Goal: Task Accomplishment & Management: Manage account settings

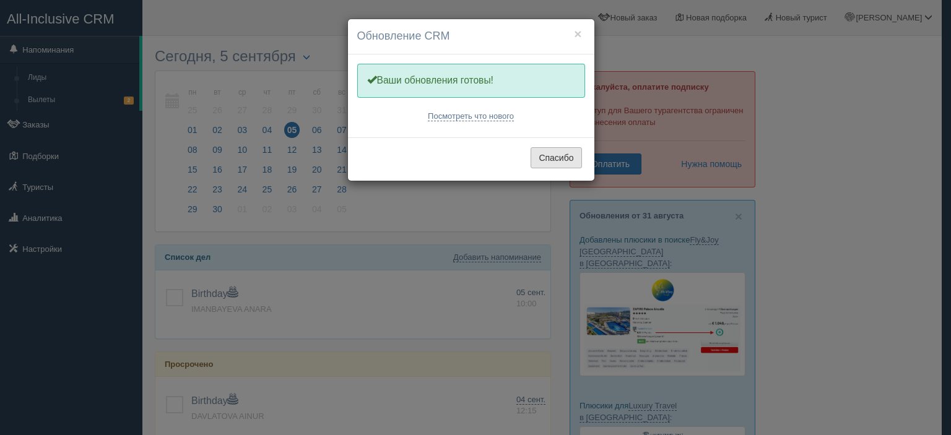
click at [562, 150] on button "Спасибо" at bounding box center [555, 157] width 51 height 21
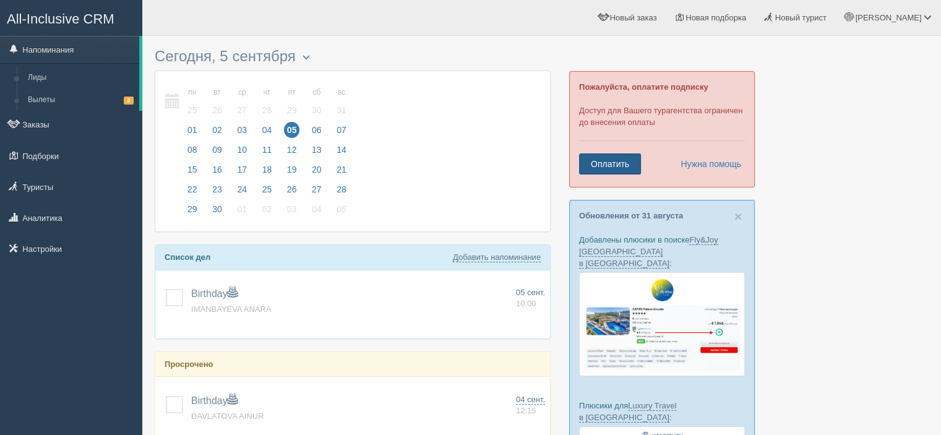
click at [609, 160] on link "Оплатить" at bounding box center [610, 163] width 62 height 21
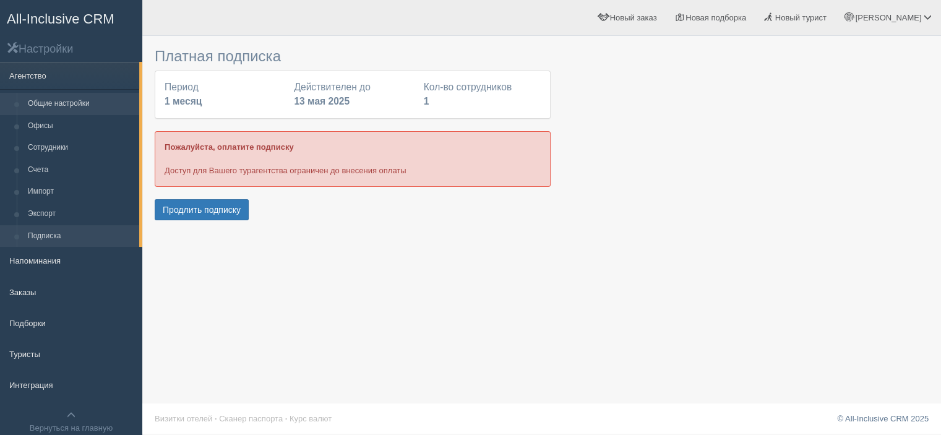
click at [85, 110] on link "Общие настройки" at bounding box center [80, 104] width 117 height 22
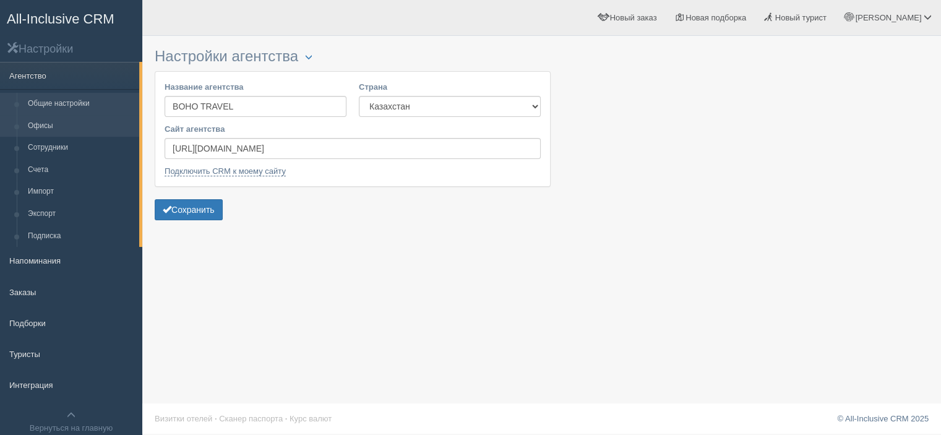
click at [90, 121] on link "Офисы" at bounding box center [80, 126] width 117 height 22
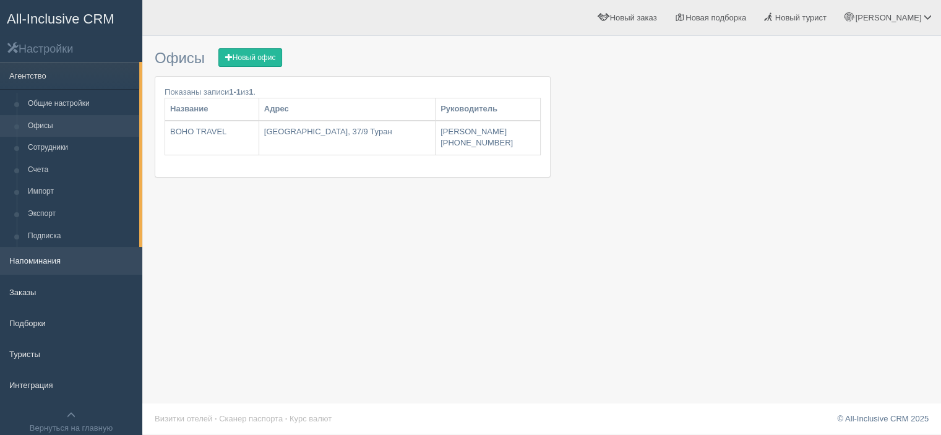
click at [64, 257] on link "Напоминания" at bounding box center [71, 260] width 142 height 27
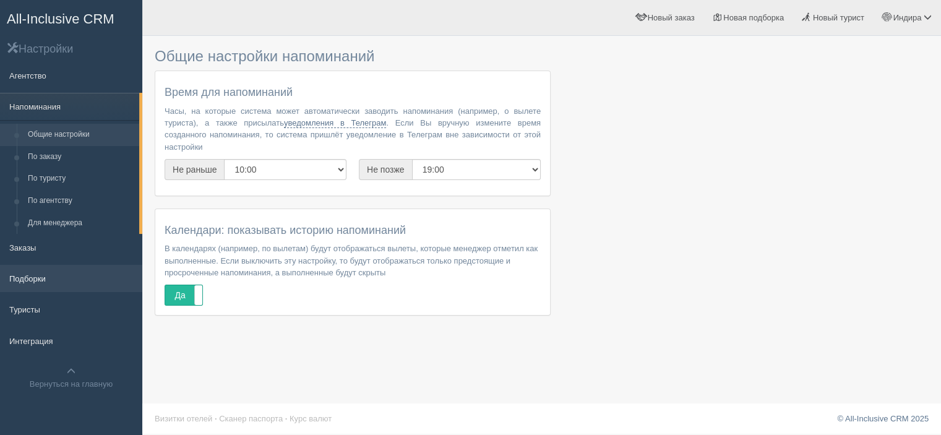
click at [66, 279] on link "Подборки" at bounding box center [71, 278] width 142 height 27
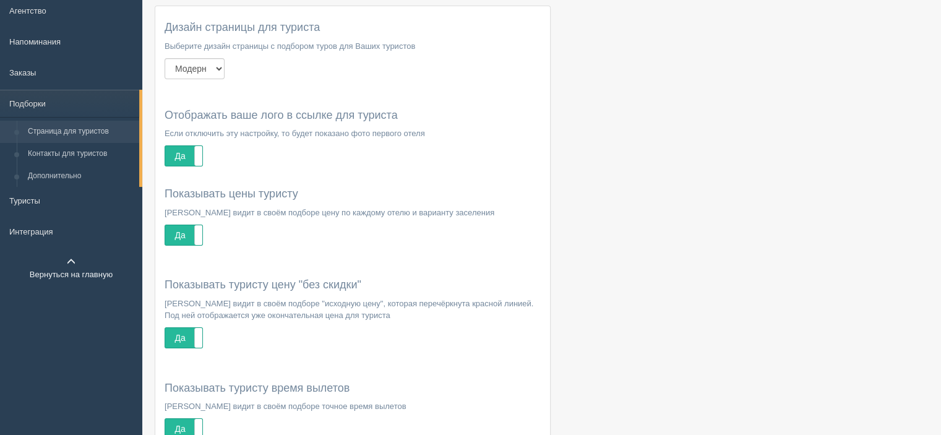
scroll to position [124, 0]
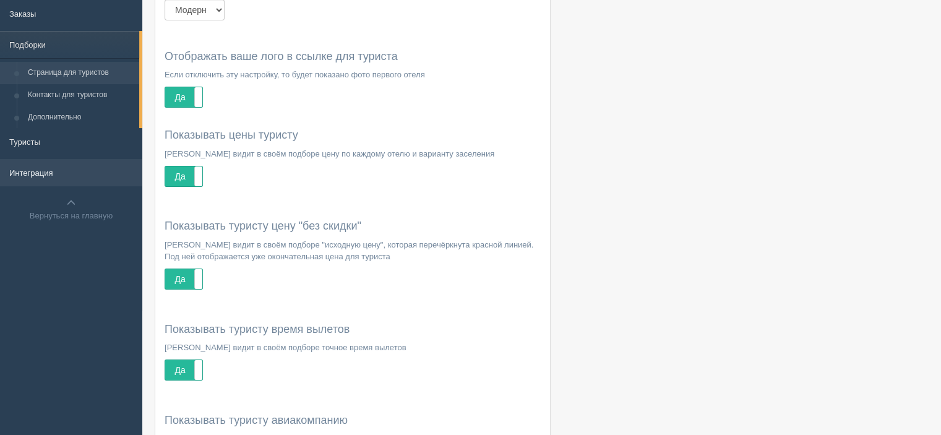
click at [64, 180] on link "Интеграция" at bounding box center [71, 172] width 142 height 27
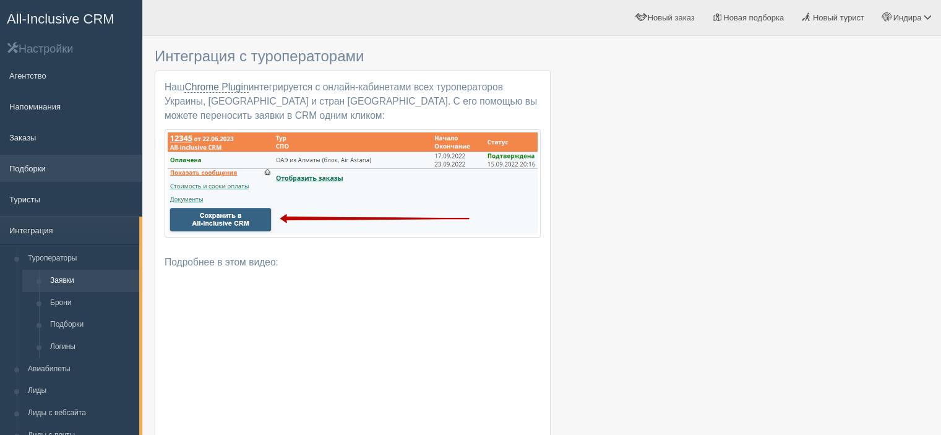
click at [69, 165] on link "Подборки" at bounding box center [71, 168] width 142 height 27
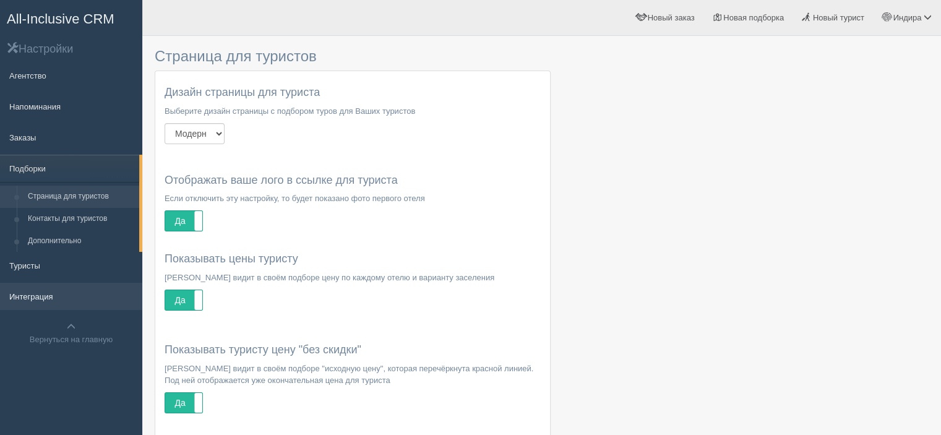
scroll to position [124, 0]
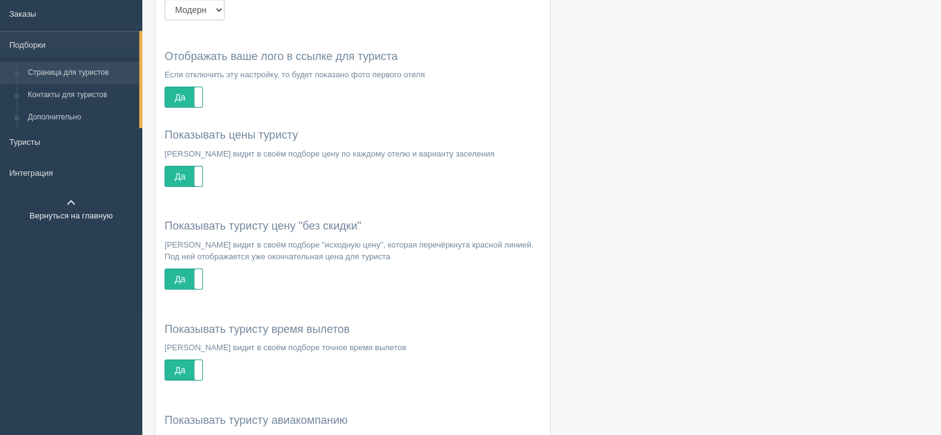
click at [52, 203] on link "Вернуться на главную" at bounding box center [71, 209] width 142 height 39
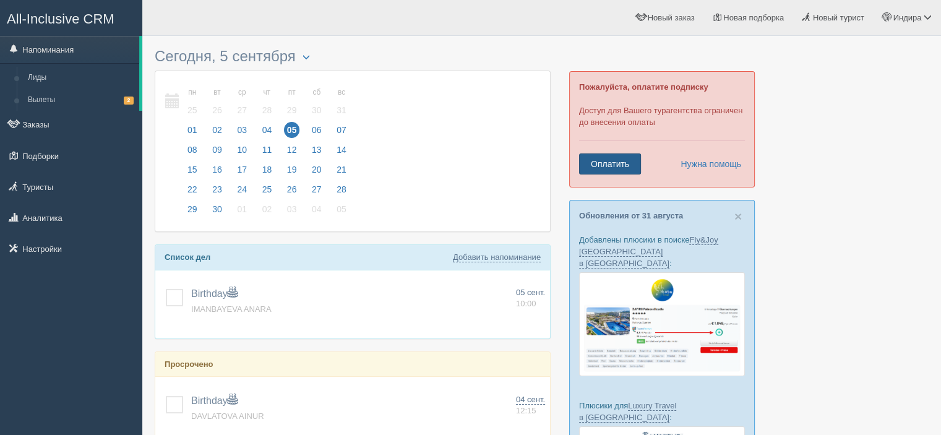
click at [618, 163] on link "Оплатить" at bounding box center [610, 163] width 62 height 21
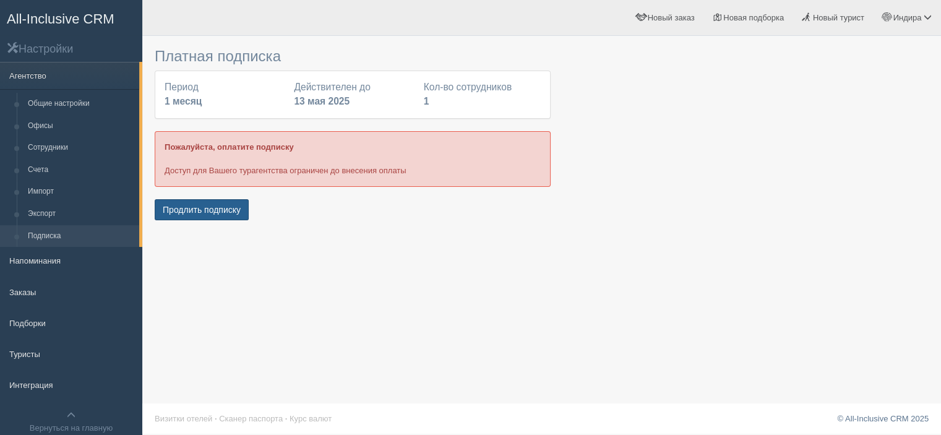
click at [218, 206] on button "Продлить подписку" at bounding box center [202, 209] width 94 height 21
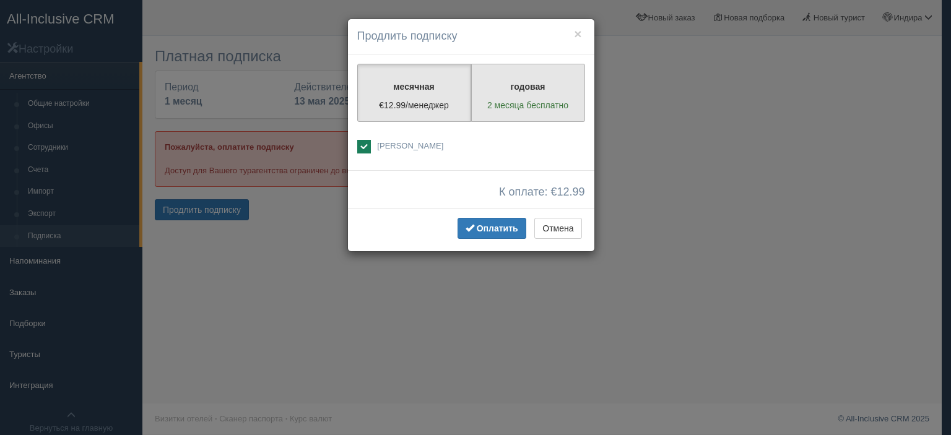
click at [474, 116] on label "годовая 2 месяца бесплатно" at bounding box center [528, 93] width 114 height 58
radio input "true"
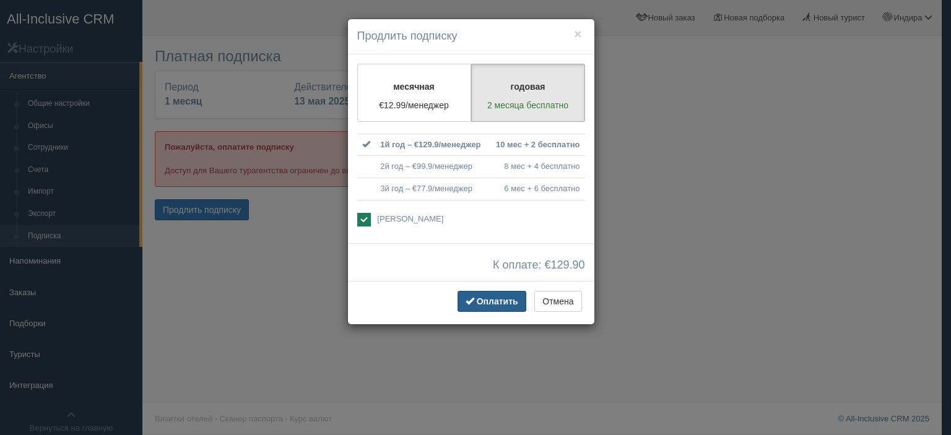
click at [469, 296] on span "button" at bounding box center [469, 300] width 9 height 9
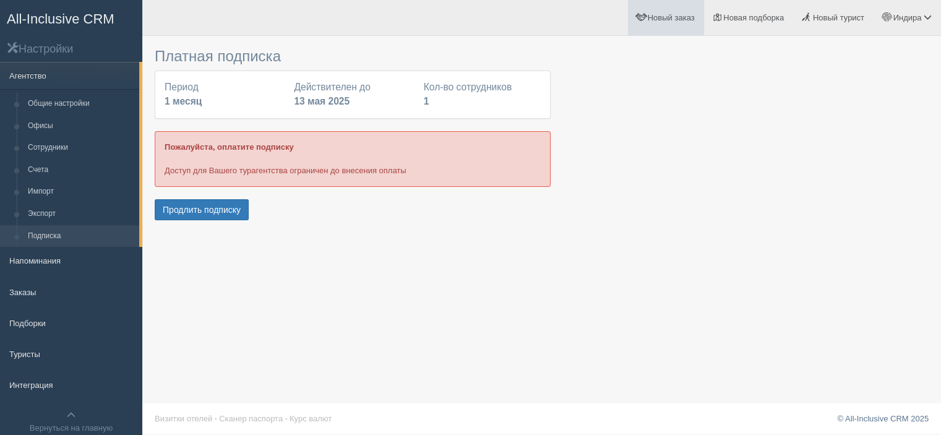
click at [663, 19] on span "Новый заказ" at bounding box center [671, 17] width 47 height 9
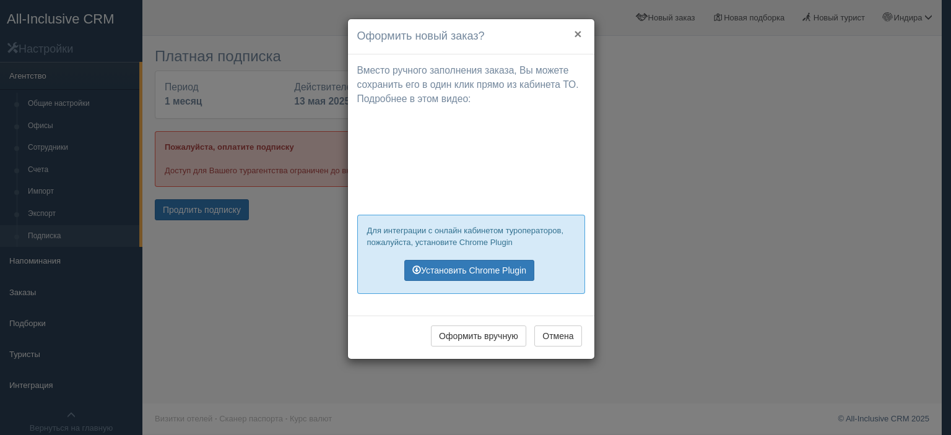
click at [578, 28] on button "×" at bounding box center [577, 33] width 7 height 13
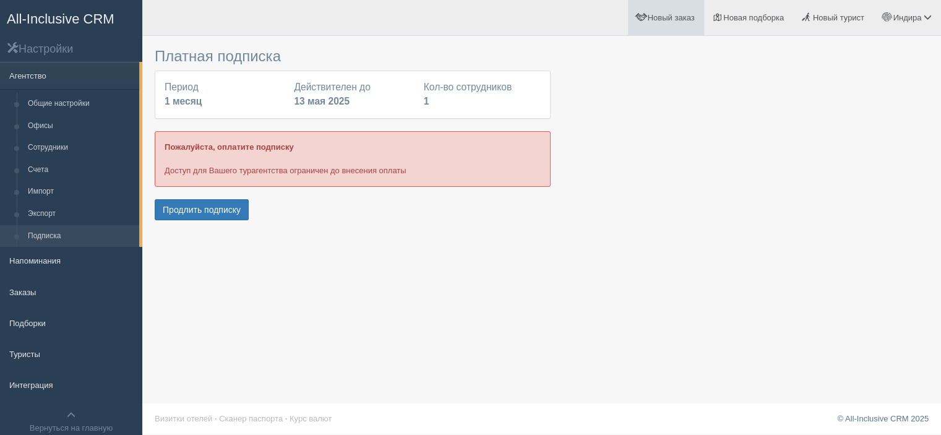
scroll to position [31, 0]
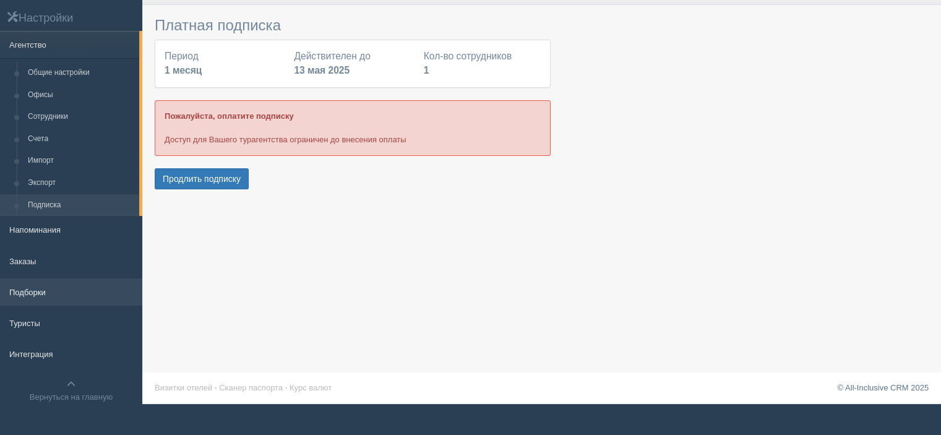
click at [80, 284] on link "Подборки" at bounding box center [71, 292] width 142 height 27
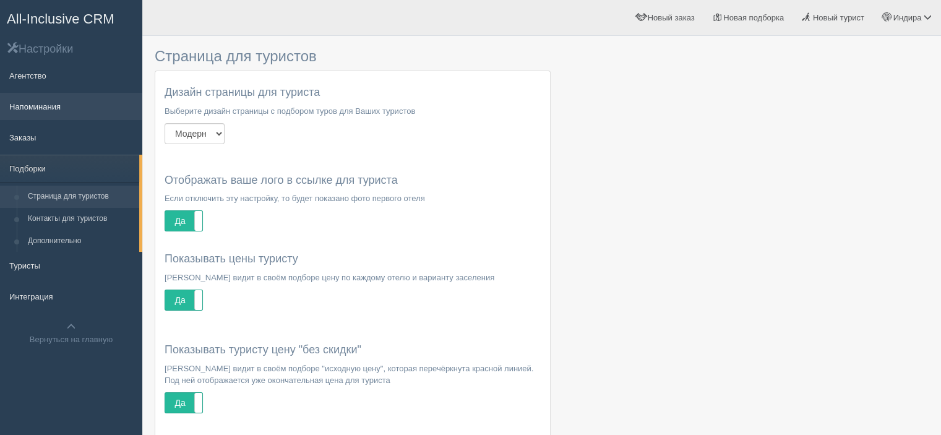
click at [77, 102] on link "Напоминания" at bounding box center [71, 106] width 142 height 27
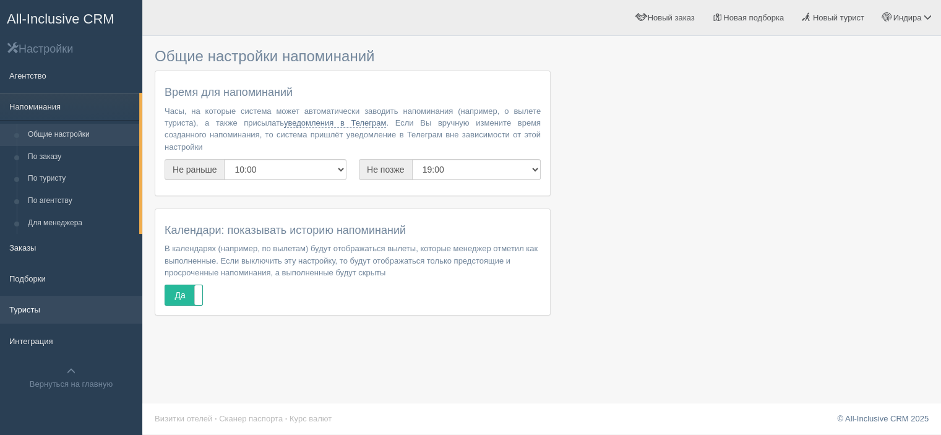
click at [58, 318] on link "Туристы" at bounding box center [71, 309] width 142 height 27
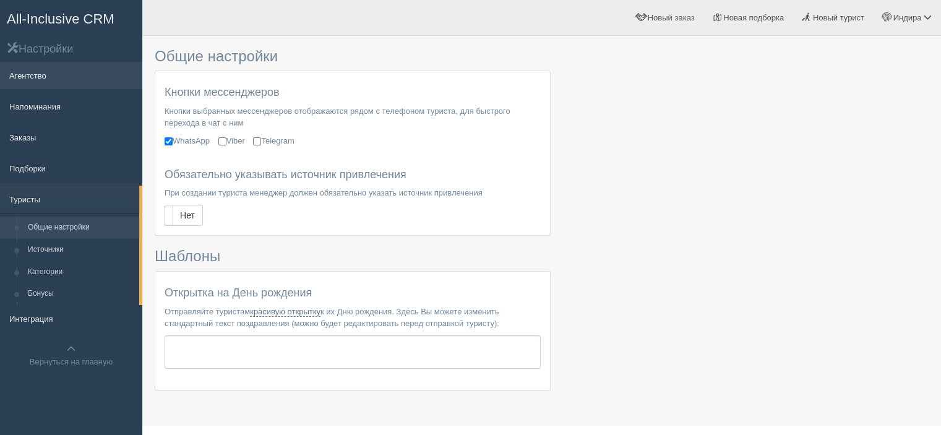
click at [50, 83] on link "Агентство" at bounding box center [71, 75] width 142 height 27
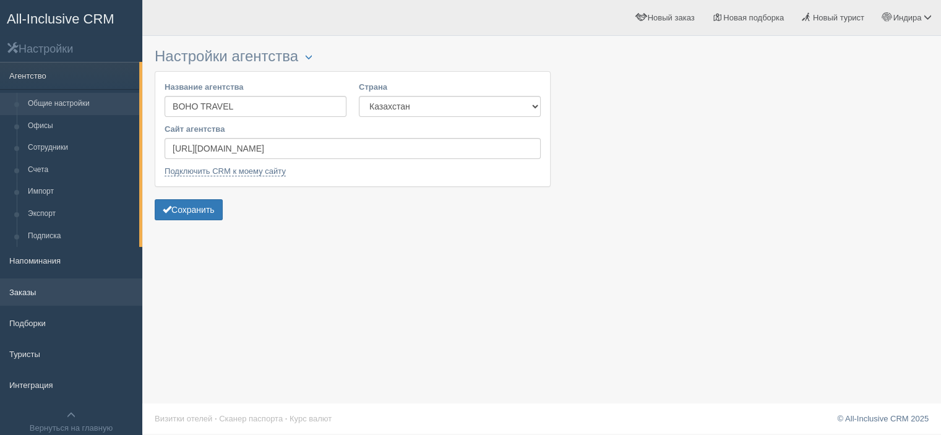
click at [46, 292] on link "Заказы" at bounding box center [71, 292] width 142 height 27
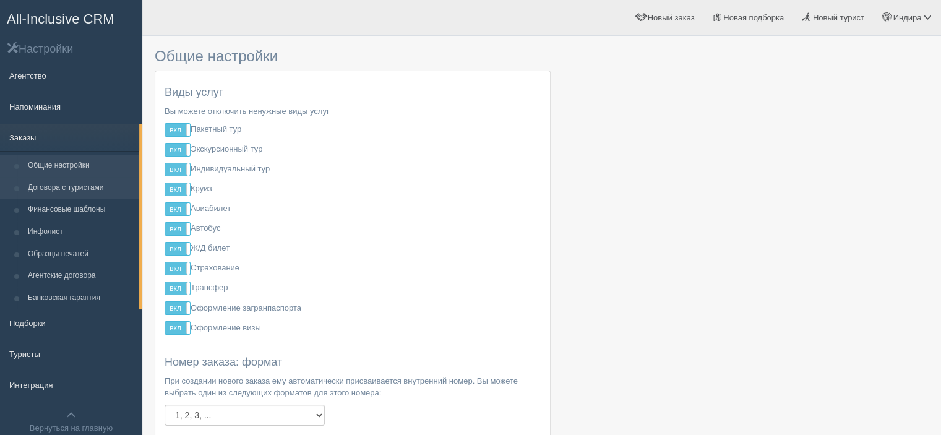
click at [106, 188] on link "Договора с туристами" at bounding box center [80, 188] width 117 height 22
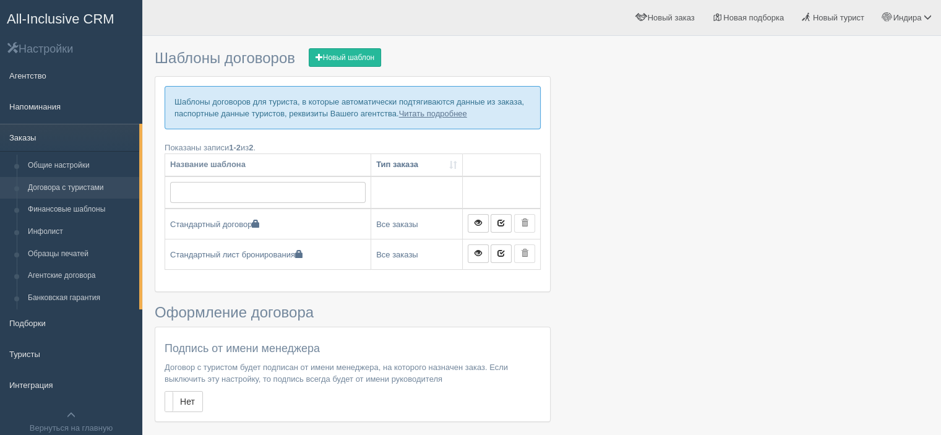
click at [58, 136] on link "Заказы" at bounding box center [69, 137] width 139 height 27
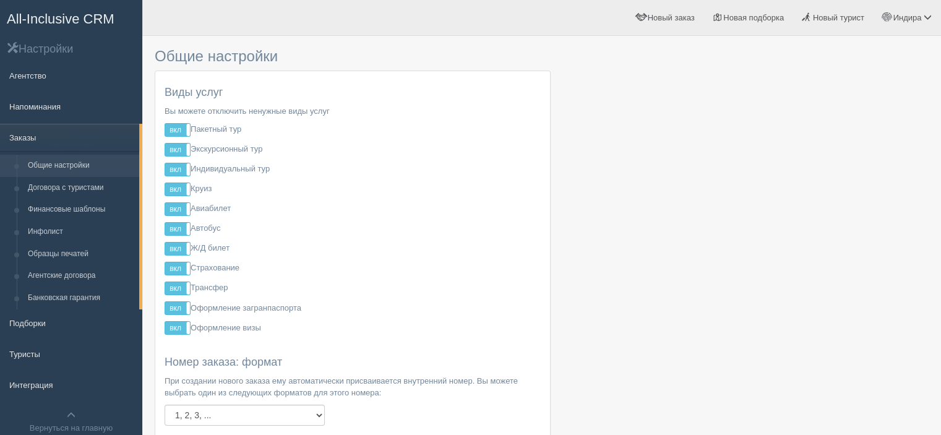
click at [79, 20] on span "All-Inclusive CRM" at bounding box center [61, 18] width 108 height 15
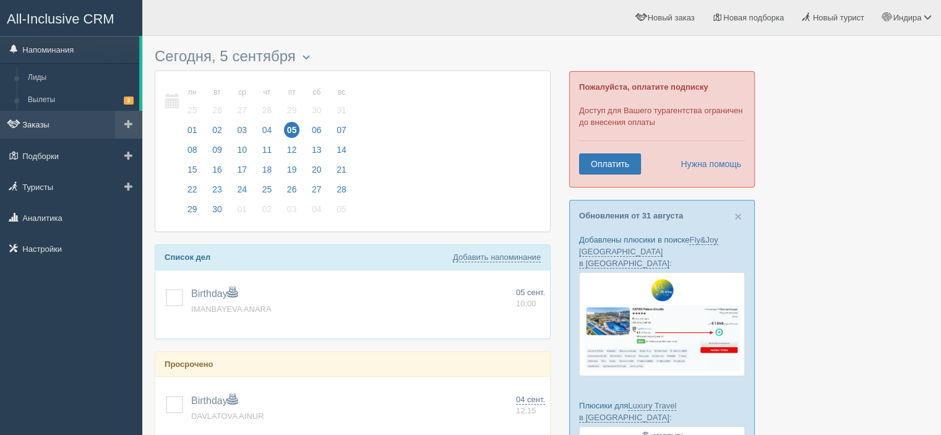
click at [33, 128] on link "Заказы" at bounding box center [71, 124] width 142 height 27
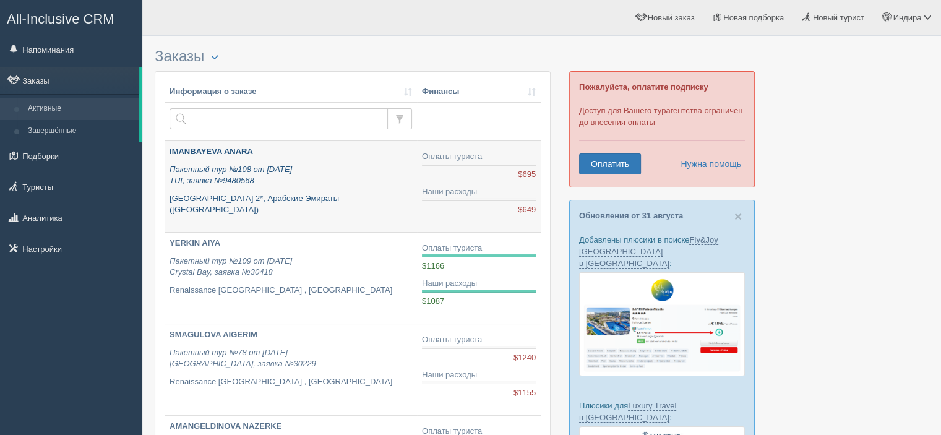
click at [332, 175] on p "Пакетный тур №108 от 27.04.2025 TUI, заявка №9480568" at bounding box center [291, 175] width 243 height 23
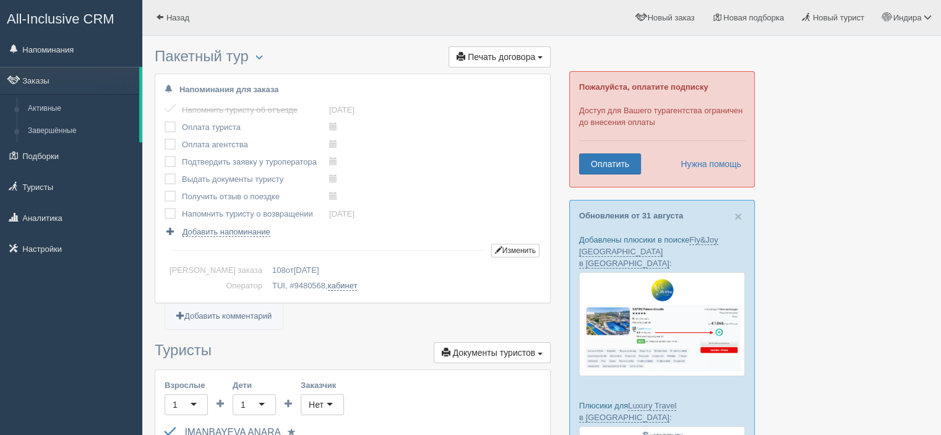
click at [488, 56] on span "Печать договора" at bounding box center [501, 57] width 67 height 10
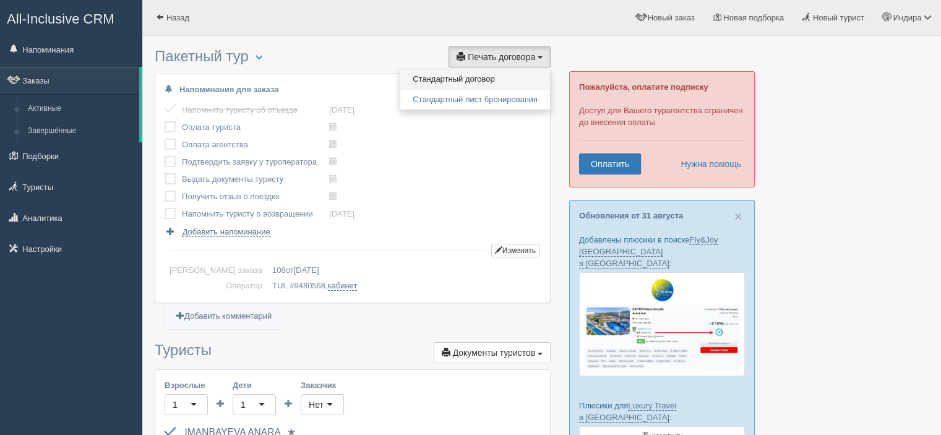
click at [483, 78] on link "Стандартный договор" at bounding box center [475, 79] width 150 height 20
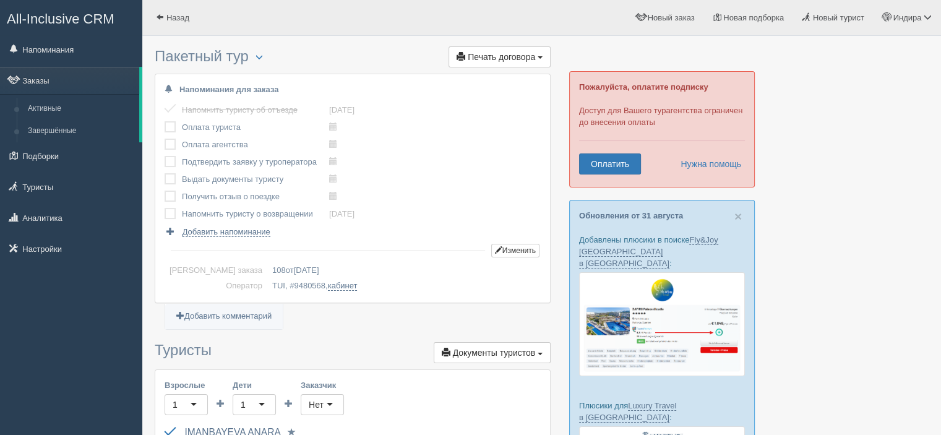
click at [616, 163] on link "Оплатить" at bounding box center [610, 163] width 62 height 21
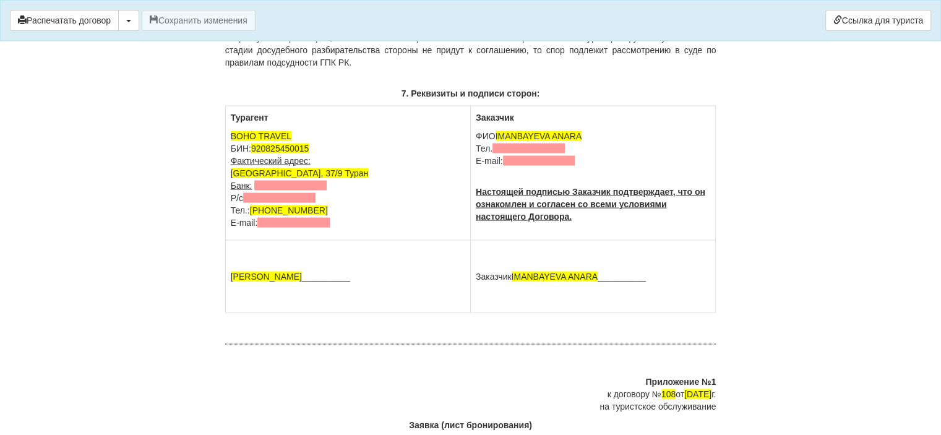
scroll to position [2414, 0]
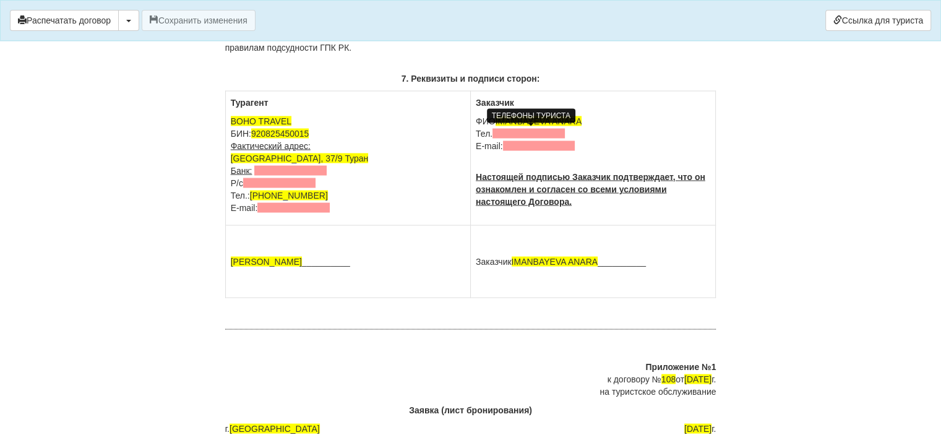
click at [539, 137] on span at bounding box center [529, 134] width 72 height 10
click at [545, 137] on span at bounding box center [529, 134] width 72 height 10
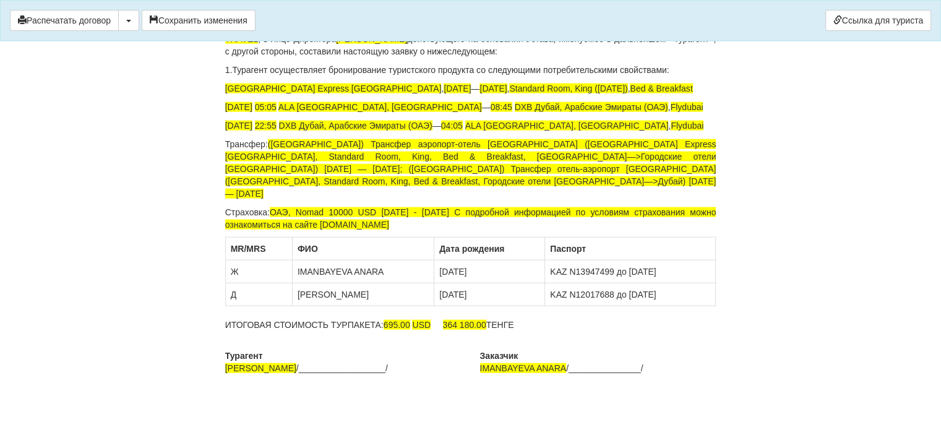
scroll to position [2853, 0]
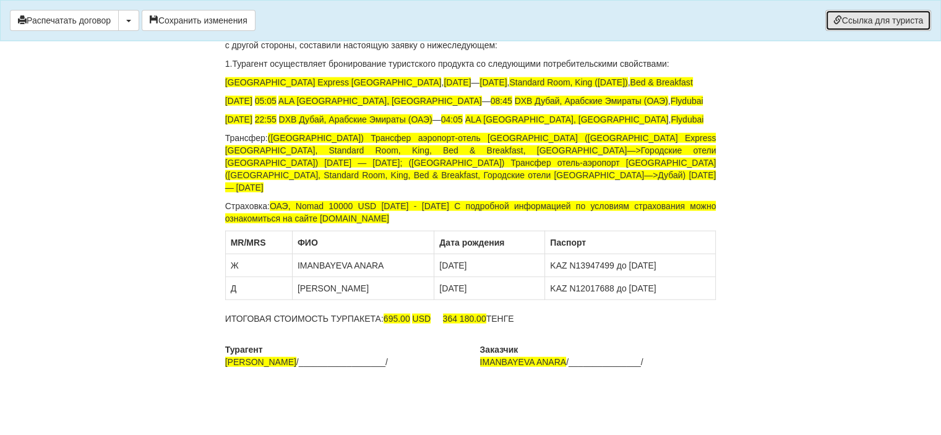
click at [857, 12] on link "Ссылка для туриста" at bounding box center [879, 20] width 106 height 21
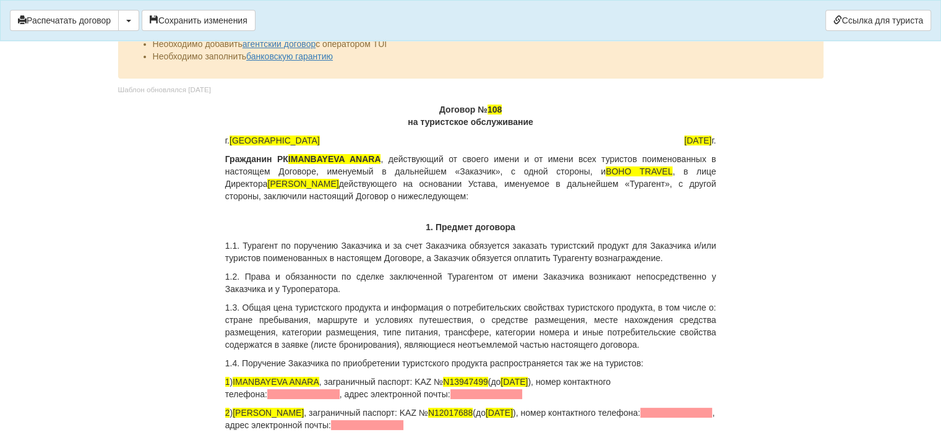
scroll to position [0, 0]
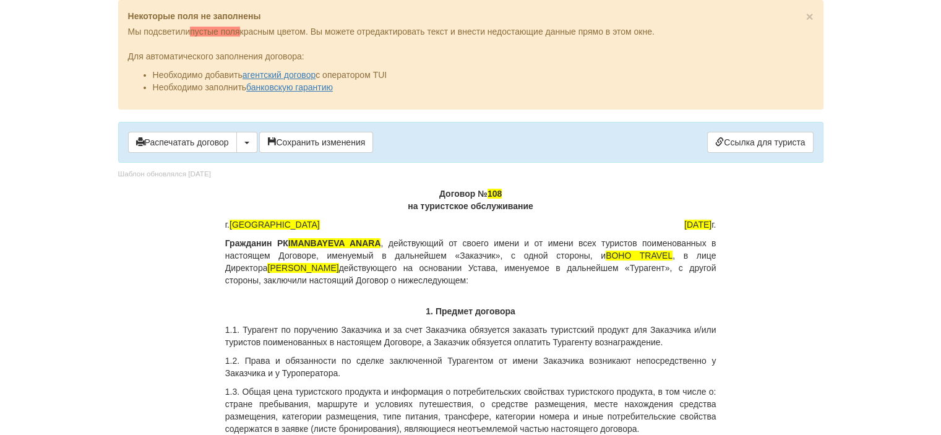
click at [927, 330] on body "× Некоторые поля не заполнены Мы подсветили пустые поля красным цветом. Вы може…" at bounding box center [470, 217] width 941 height 435
click at [886, 217] on body "× Некоторые поля не заполнены Мы подсветили пустые поля красным цветом. Вы може…" at bounding box center [470, 217] width 941 height 435
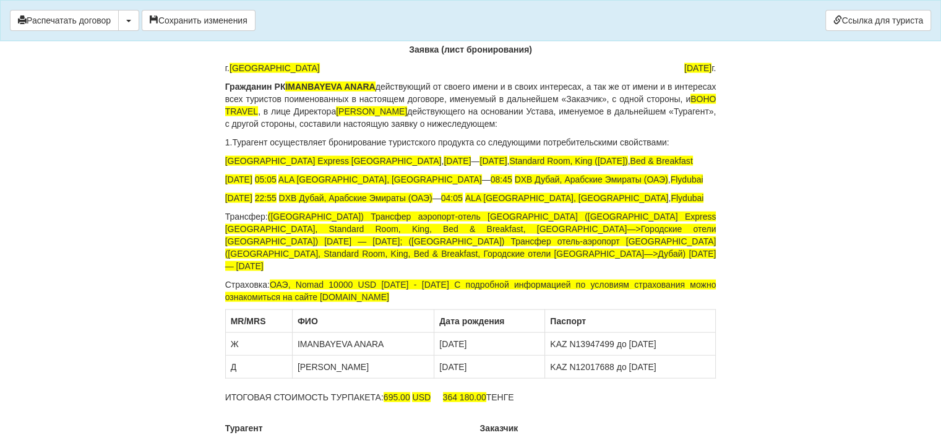
scroll to position [2853, 0]
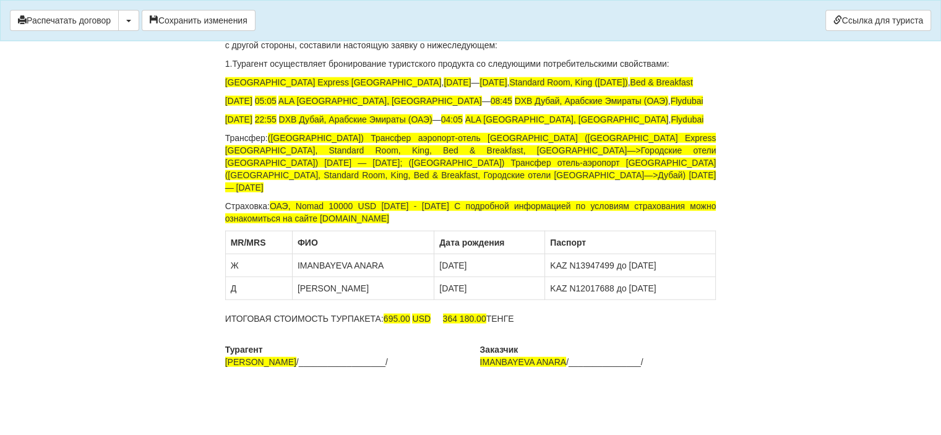
click at [460, 313] on p "ИТОГОВАЯ СТОИМОСТЬ ТУРПАКЕТА: 695.00 USD 364 180.00 ТЕНГЕ" at bounding box center [470, 319] width 491 height 12
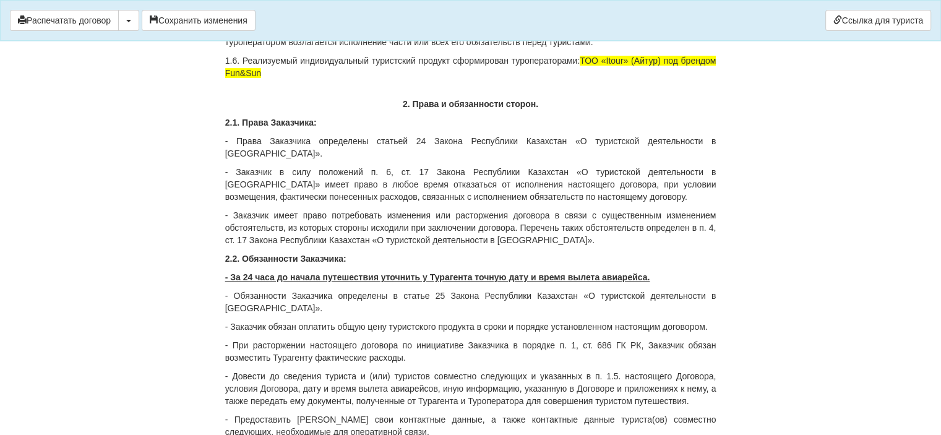
scroll to position [0, 0]
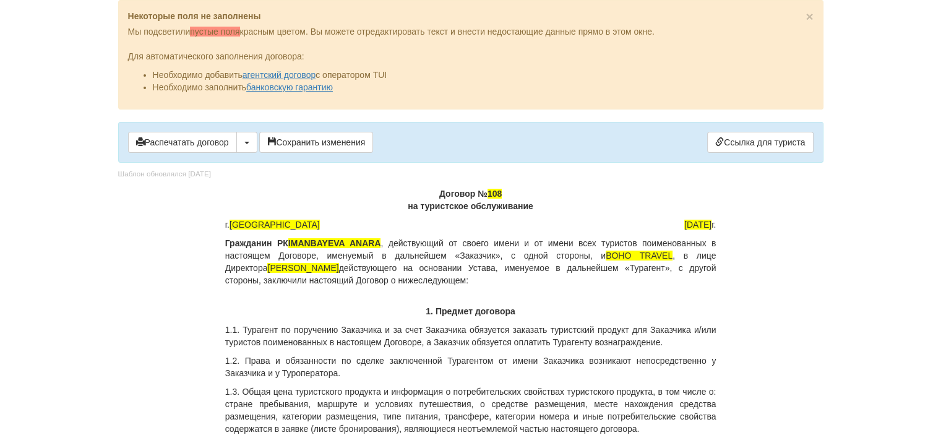
click at [832, 144] on body "× Некоторые поля не заполнены Мы подсветили пустые поля красным цветом. Вы може…" at bounding box center [470, 217] width 941 height 435
click at [875, 284] on body "× Некоторые поля не заполнены Мы подсветили пустые поля красным цветом. Вы може…" at bounding box center [470, 217] width 941 height 435
click at [886, 44] on body "× Некоторые поля не заполнены Мы подсветили пустые поля красным цветом. Вы може…" at bounding box center [470, 217] width 941 height 435
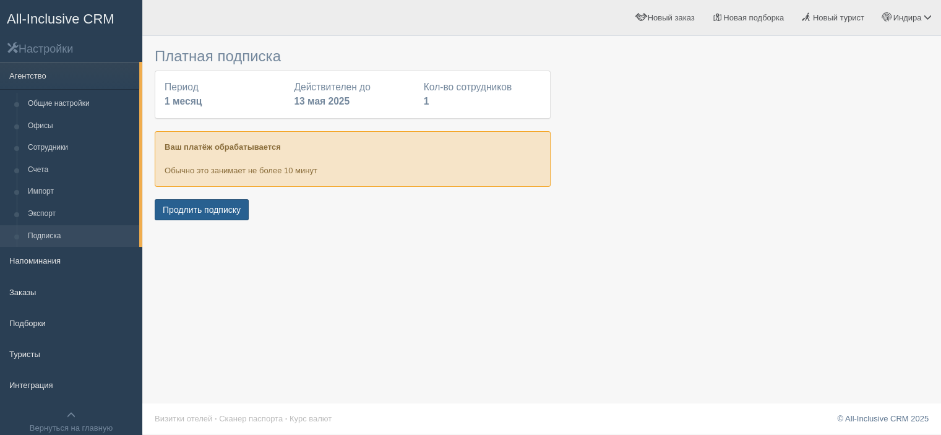
click at [228, 212] on button "Продлить подписку" at bounding box center [202, 209] width 94 height 21
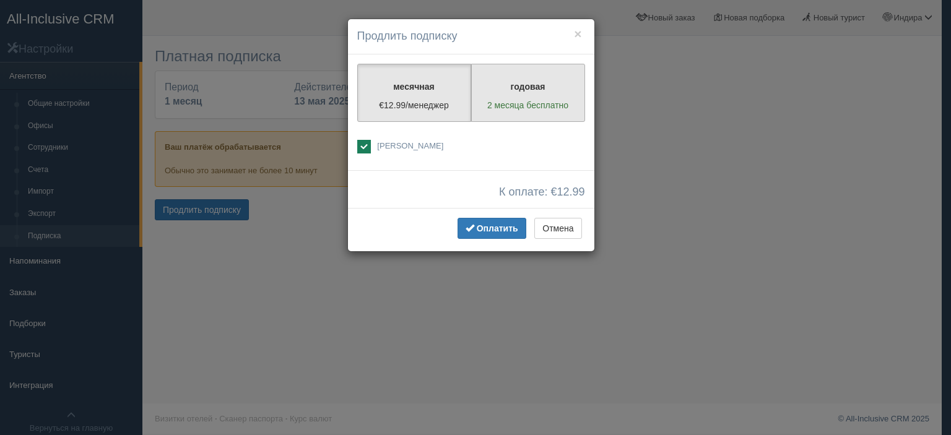
click at [527, 110] on p "2 месяца бесплатно" at bounding box center [528, 105] width 98 height 12
radio input "true"
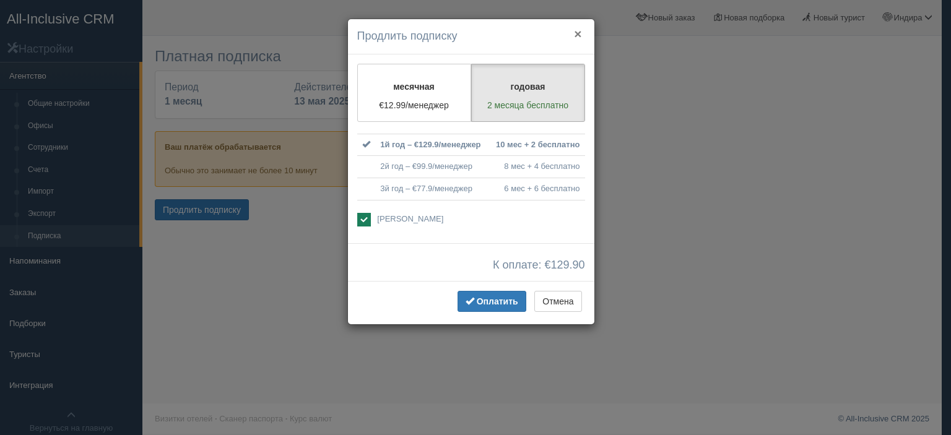
click at [580, 37] on button "×" at bounding box center [577, 33] width 7 height 13
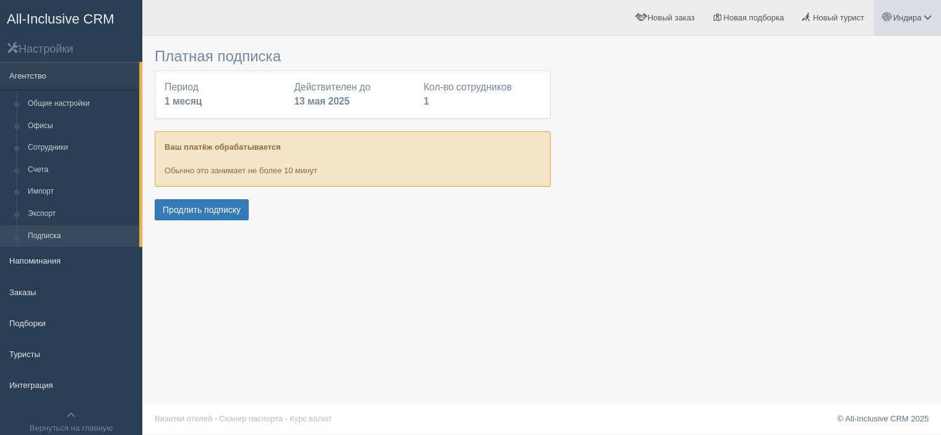
click at [904, 27] on link "Индира" at bounding box center [907, 17] width 67 height 35
click at [865, 133] on link "Помощь" at bounding box center [873, 134] width 135 height 27
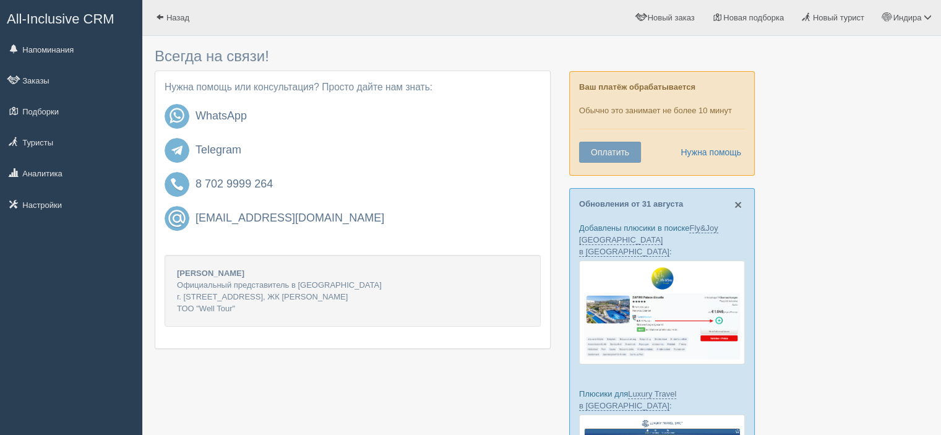
click at [738, 202] on span "×" at bounding box center [738, 204] width 7 height 14
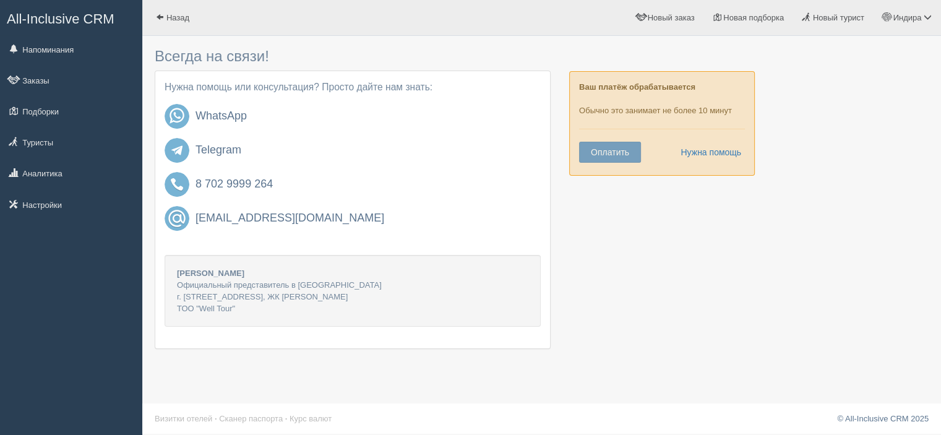
click at [701, 259] on div at bounding box center [542, 201] width 774 height 319
